Goal: Find specific page/section: Find specific page/section

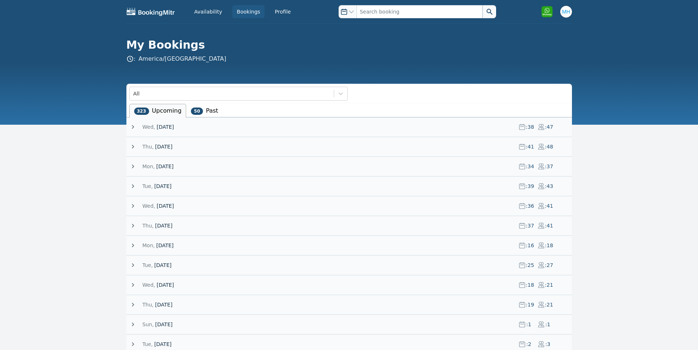
click at [382, 11] on input "text" at bounding box center [419, 11] width 126 height 13
type input "[PERSON_NAME]"
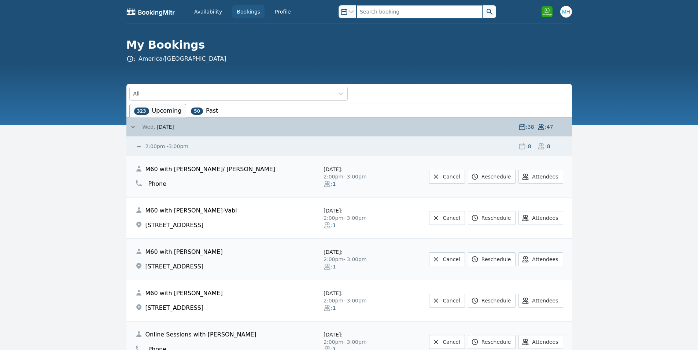
click at [371, 8] on input "text" at bounding box center [419, 11] width 126 height 13
type input "[PERSON_NAME]"
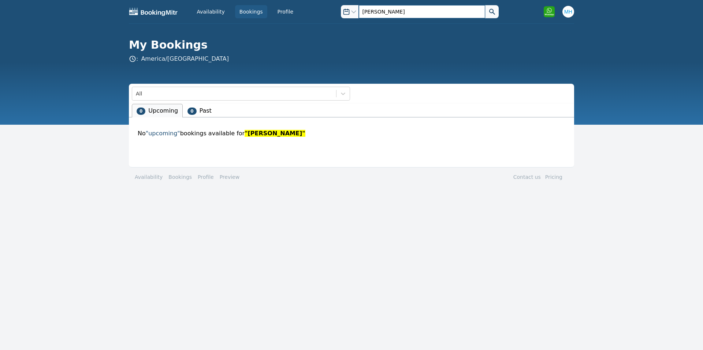
drag, startPoint x: 354, startPoint y: 13, endPoint x: 345, endPoint y: 12, distance: 9.2
click at [345, 12] on div "Open options [PERSON_NAME]" at bounding box center [419, 11] width 157 height 13
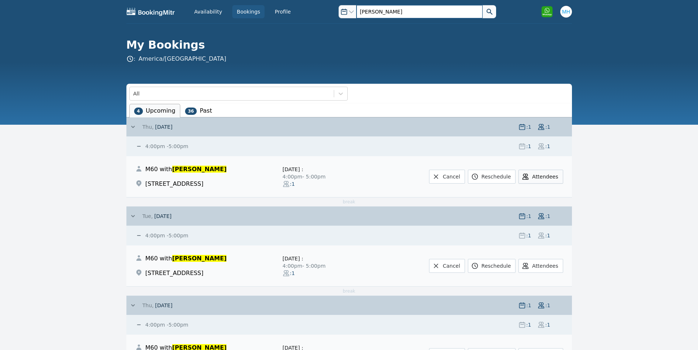
type input "[PERSON_NAME]"
click at [549, 176] on button "Attendees" at bounding box center [540, 177] width 44 height 14
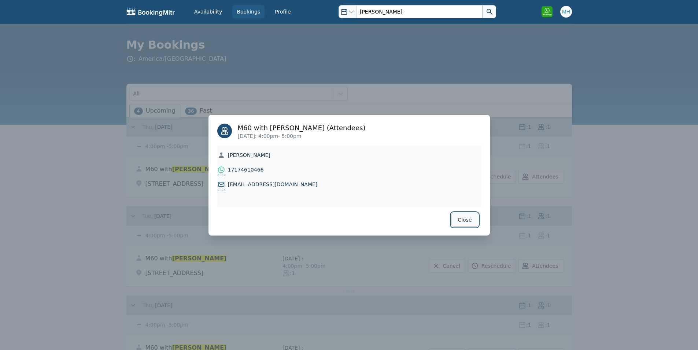
click at [472, 218] on button "Close" at bounding box center [464, 220] width 26 height 14
